Goal: Find contact information: Find contact information

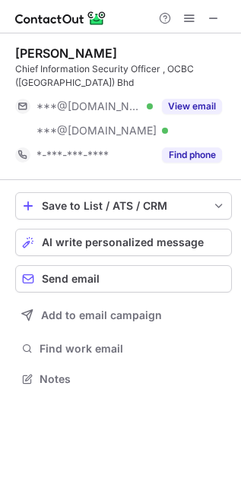
scroll to position [368, 241]
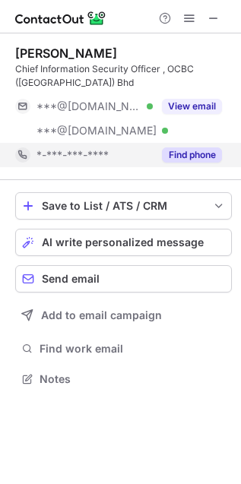
click at [183, 156] on button "Find phone" at bounding box center [192, 154] width 60 height 15
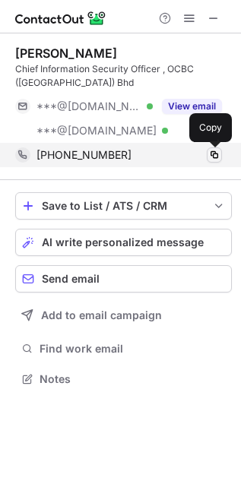
click at [214, 157] on span at bounding box center [214, 155] width 12 height 12
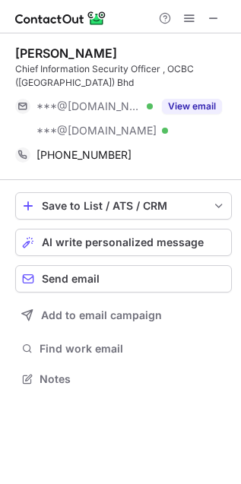
scroll to position [368, 241]
